Goal: Information Seeking & Learning: Learn about a topic

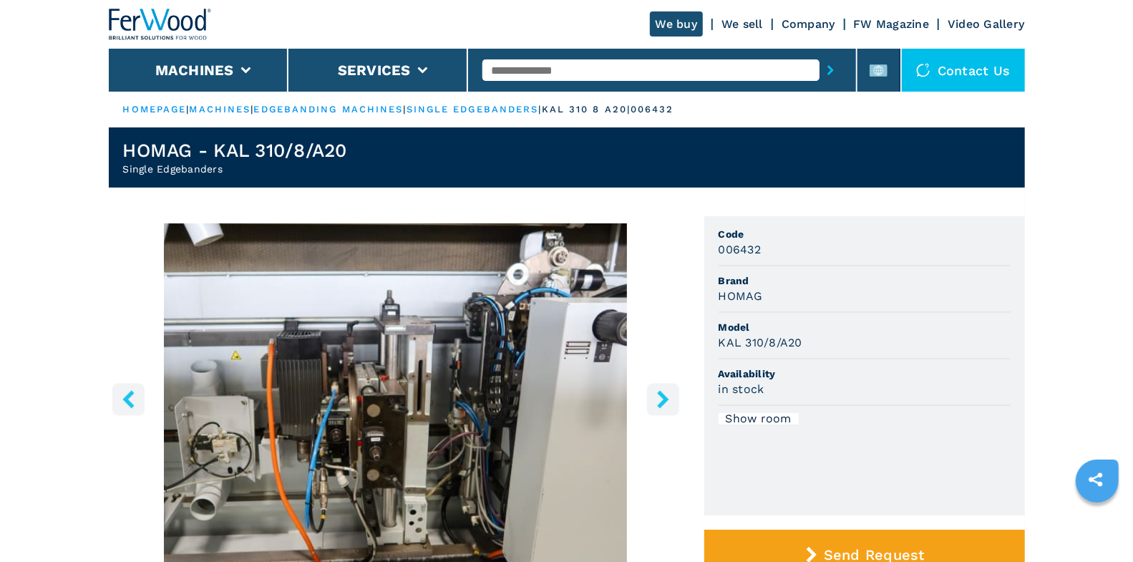
click at [664, 399] on icon "right-button" at bounding box center [662, 399] width 11 height 18
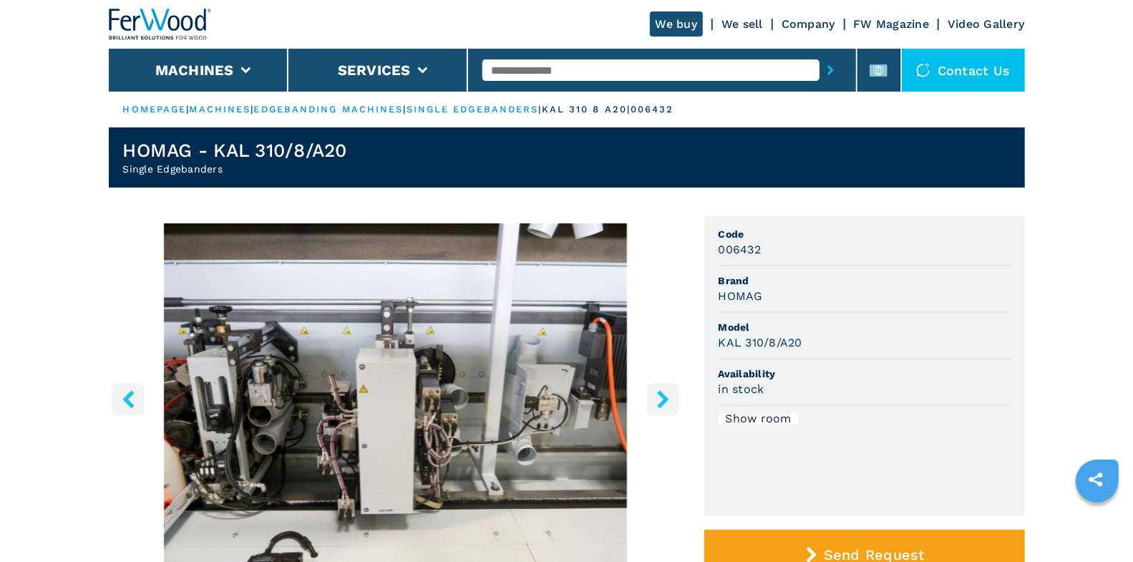
click at [661, 392] on icon "right-button" at bounding box center [662, 399] width 11 height 18
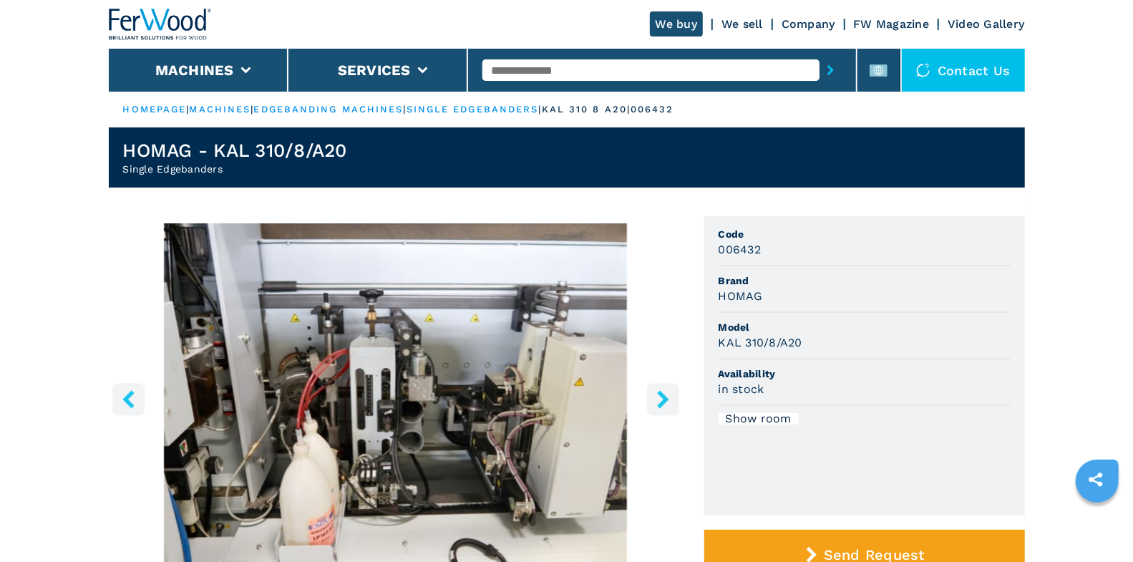
click at [662, 392] on icon "right-button" at bounding box center [663, 399] width 18 height 18
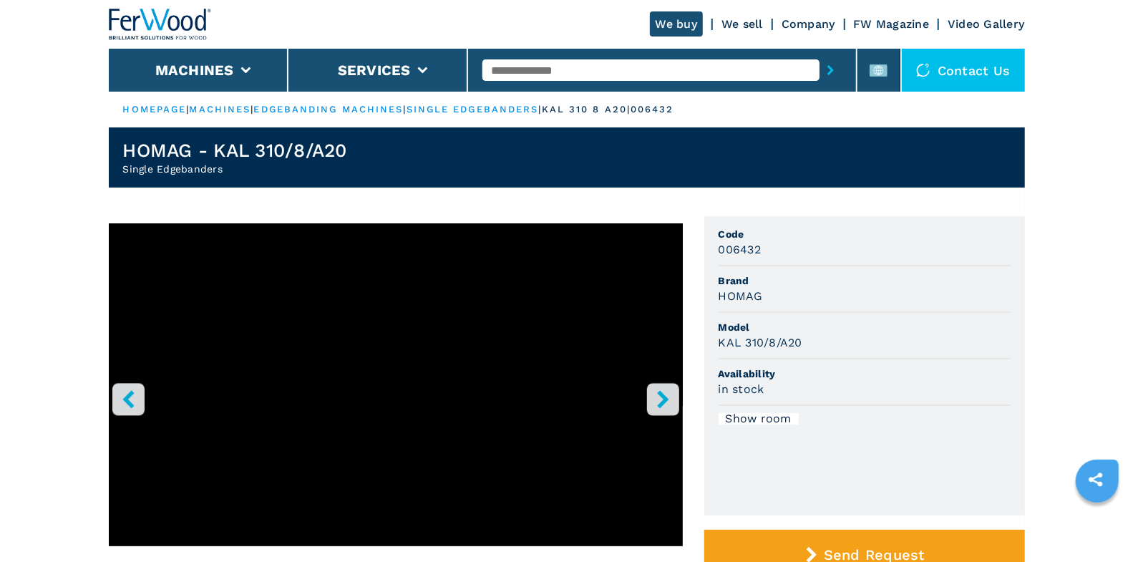
click at [561, 69] on input "text" at bounding box center [650, 69] width 337 height 21
type input "***"
click at [820, 54] on button "submit-button" at bounding box center [831, 70] width 22 height 33
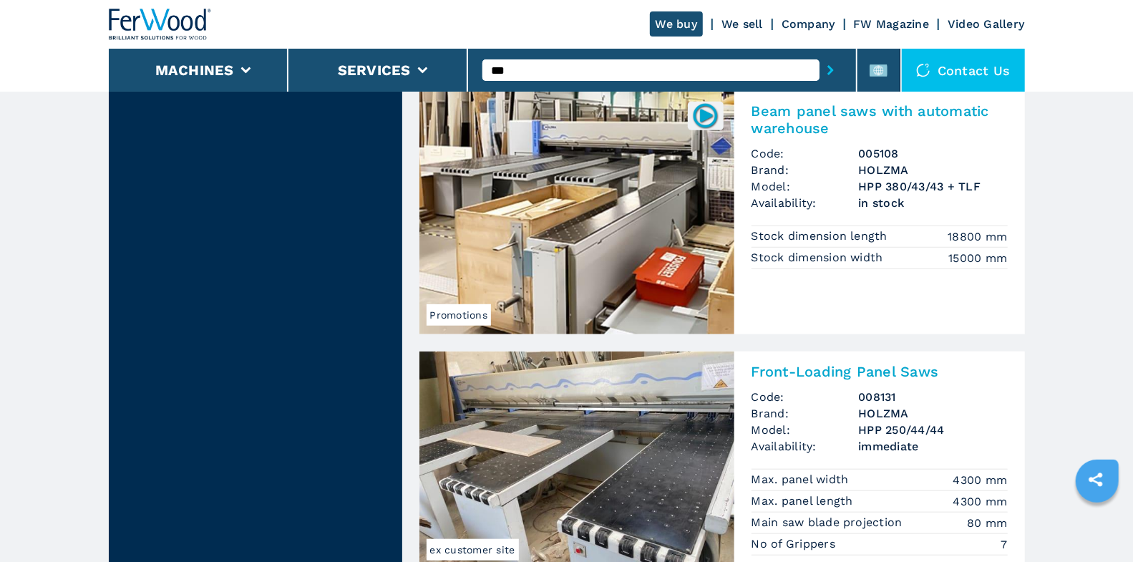
scroll to position [618, 0]
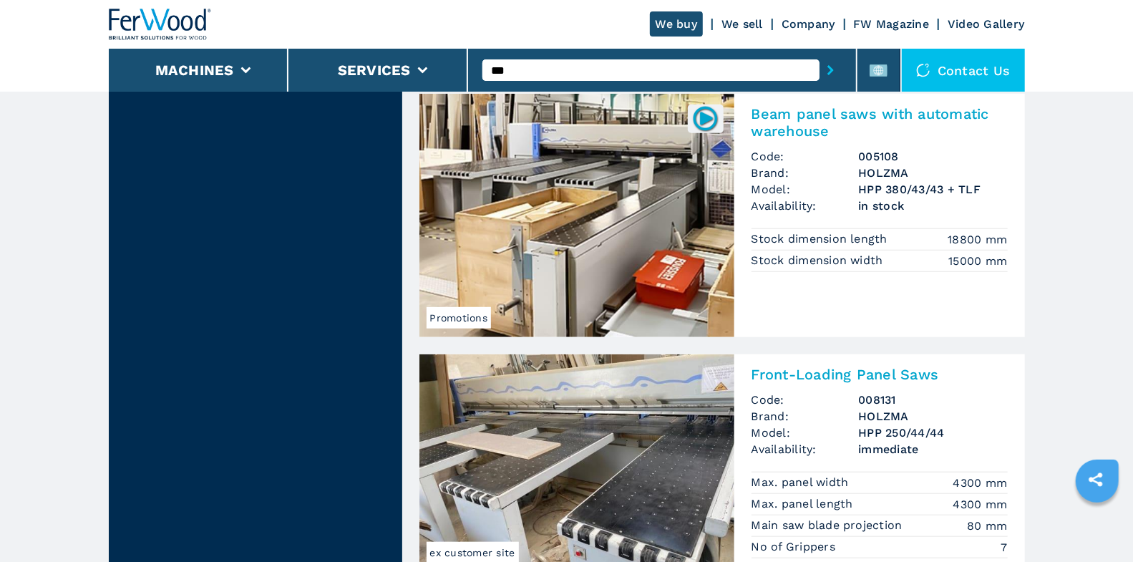
click at [182, 34] on img at bounding box center [160, 24] width 103 height 31
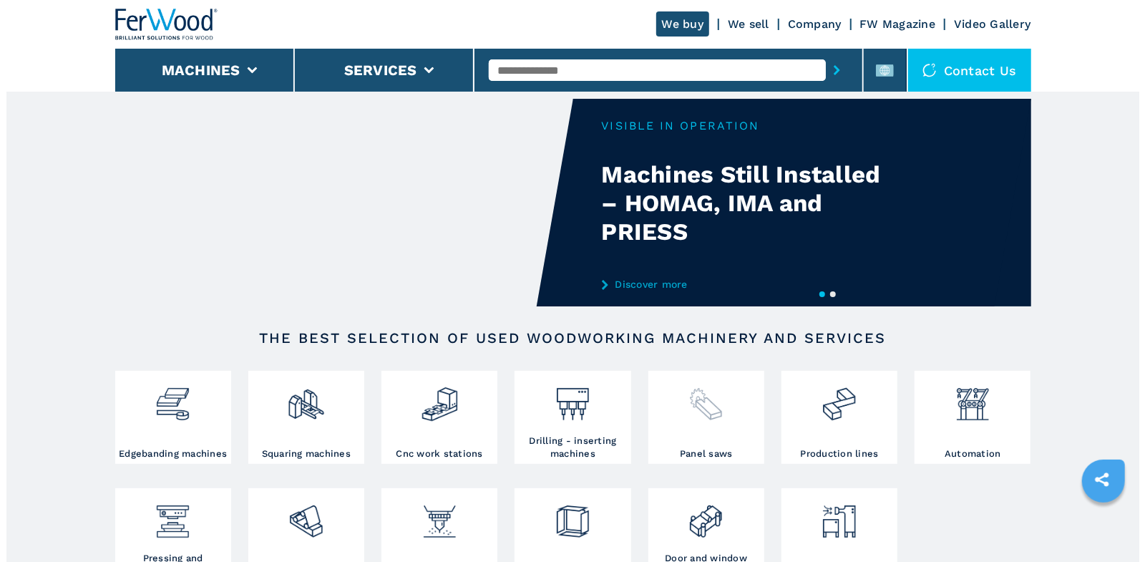
scroll to position [27, 0]
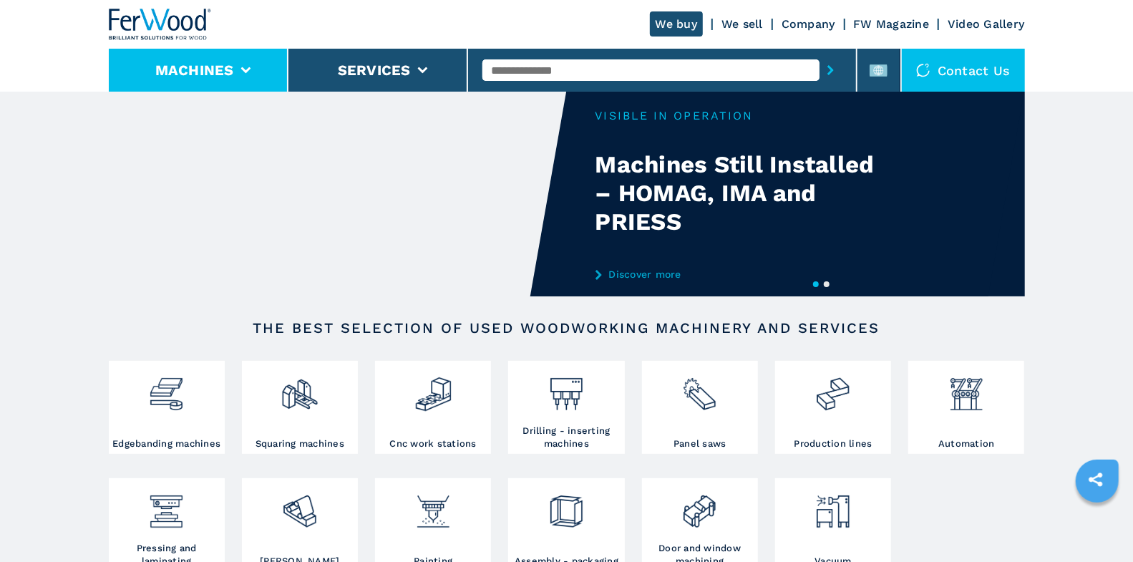
click at [259, 71] on li "Machines" at bounding box center [199, 70] width 180 height 43
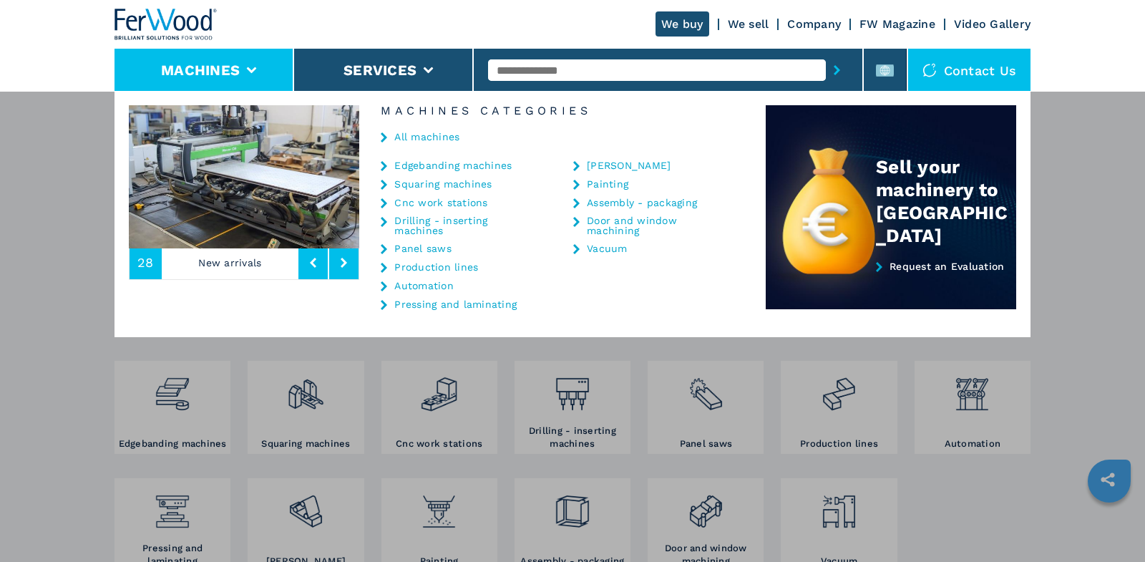
click at [417, 141] on link "All machines" at bounding box center [426, 137] width 65 height 10
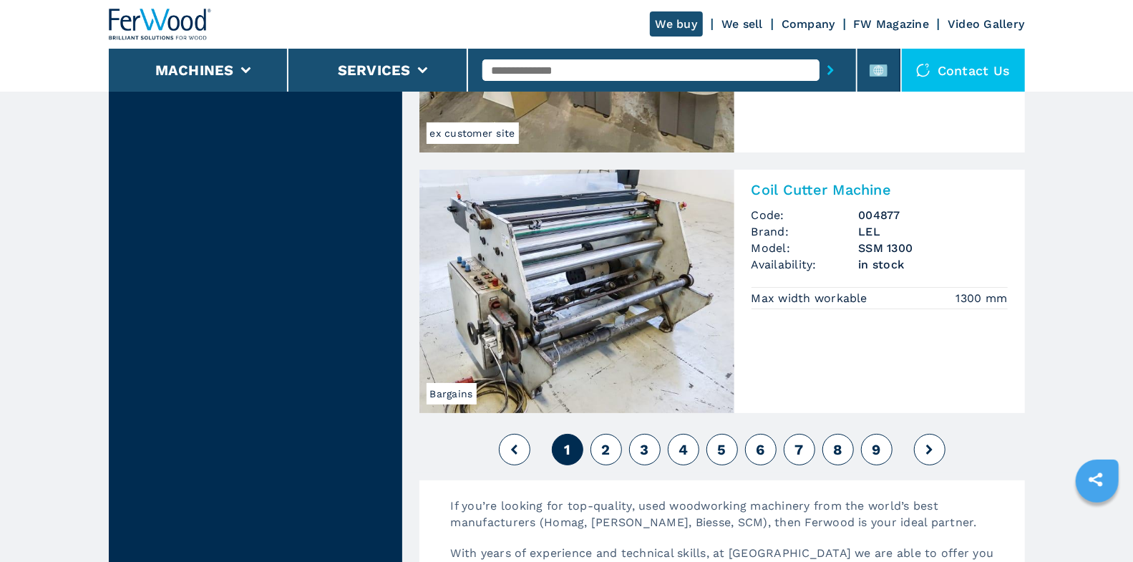
scroll to position [3322, 0]
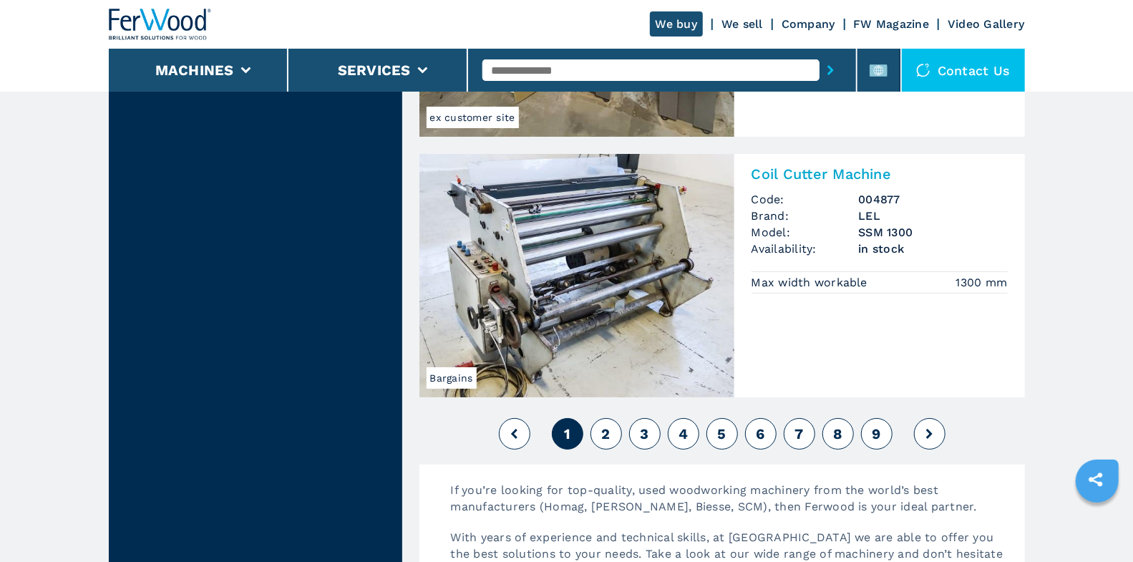
click at [591, 431] on div "1 2 3 4 5 6 7 8 9" at bounding box center [722, 433] width 606 height 39
click at [608, 425] on span "2" at bounding box center [605, 433] width 9 height 17
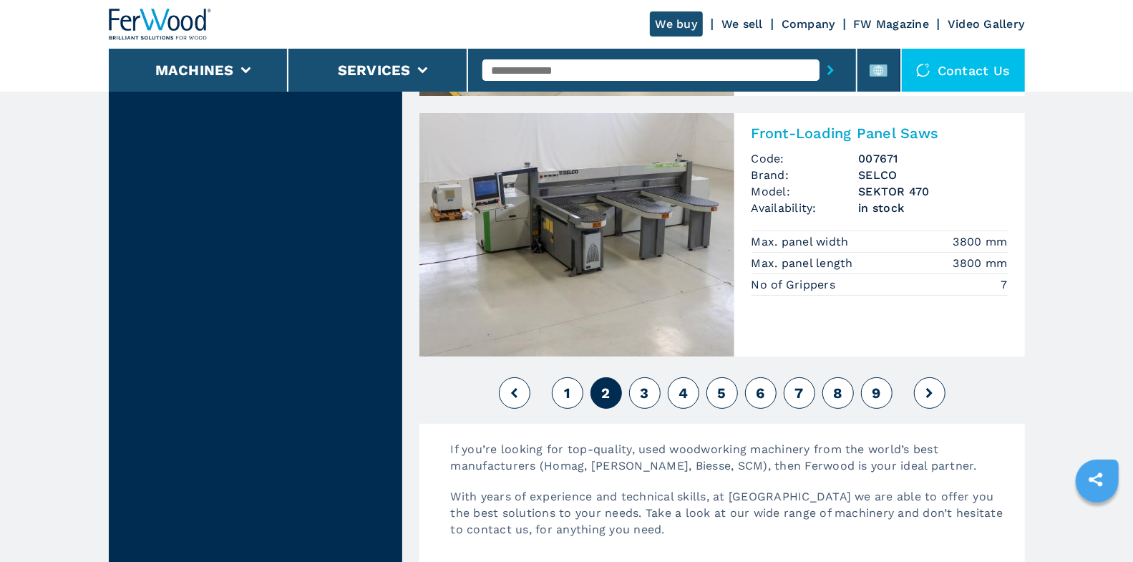
scroll to position [3426, 0]
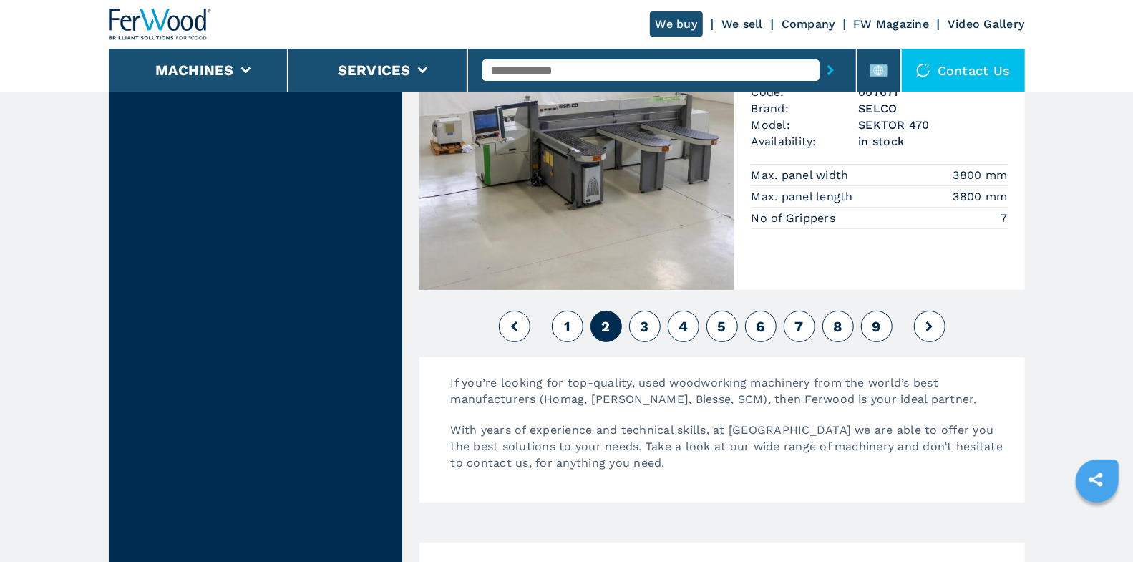
click at [651, 315] on button "3" at bounding box center [644, 326] width 31 height 31
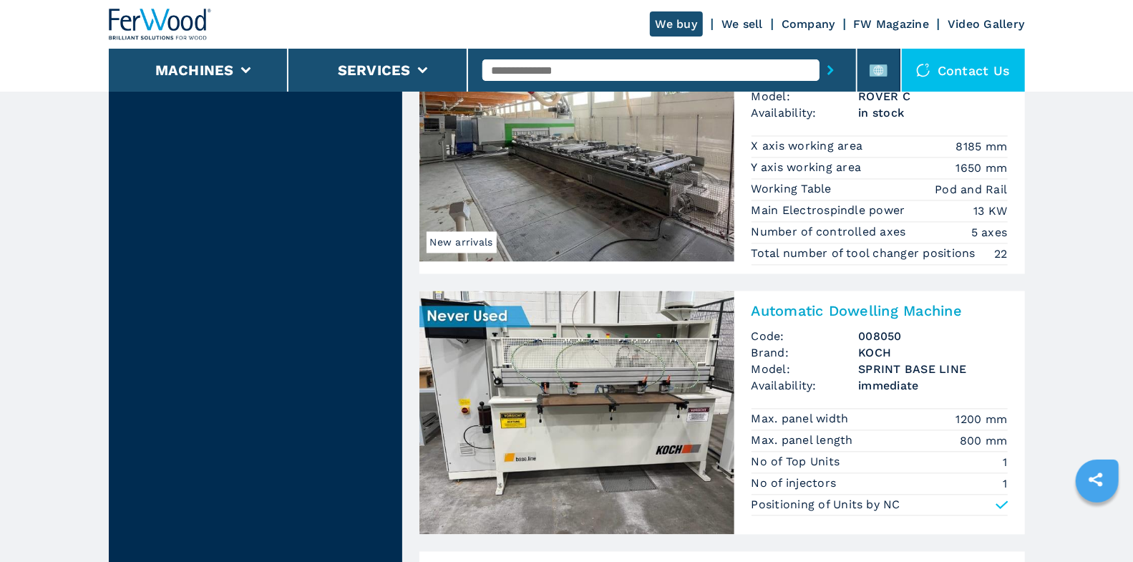
scroll to position [1926, 0]
